Goal: Understand process/instructions

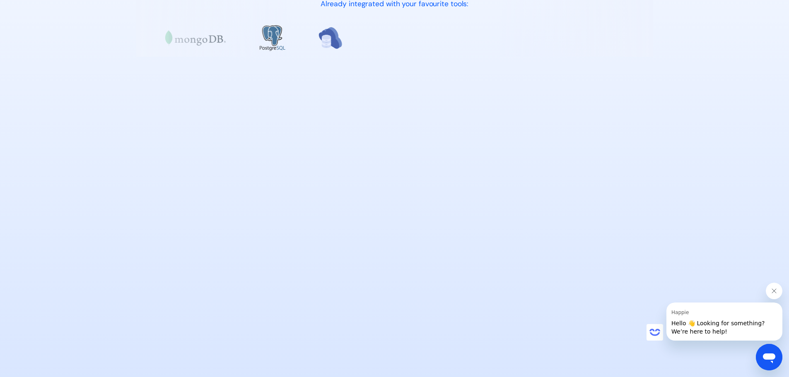
scroll to position [608, 0]
